Goal: Task Accomplishment & Management: Use online tool/utility

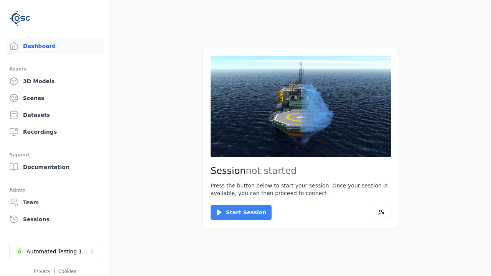
click at [236, 213] on button "Start Session" at bounding box center [241, 212] width 61 height 15
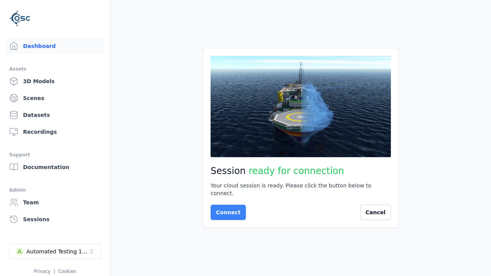
click at [226, 209] on button "Connect" at bounding box center [228, 212] width 35 height 15
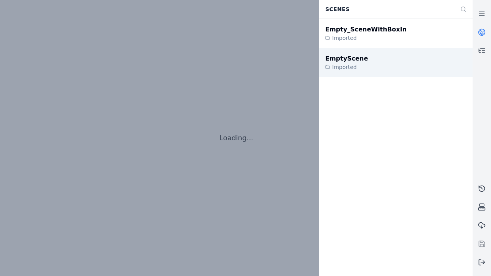
click at [342, 59] on div "EmptyScene" at bounding box center [346, 58] width 43 height 9
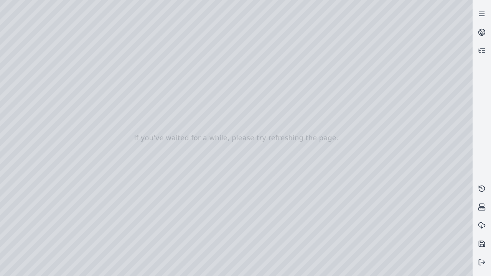
click at [2, 2] on div at bounding box center [236, 138] width 473 height 276
click at [2, 49] on div at bounding box center [236, 138] width 473 height 276
